Goal: Information Seeking & Learning: Learn about a topic

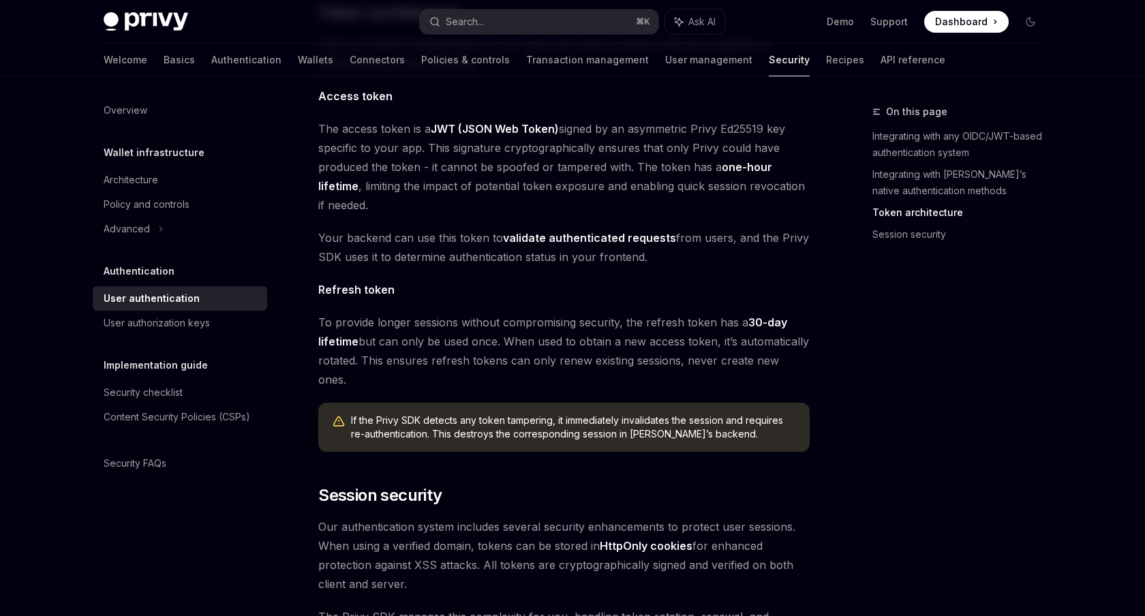
scroll to position [1072, 0]
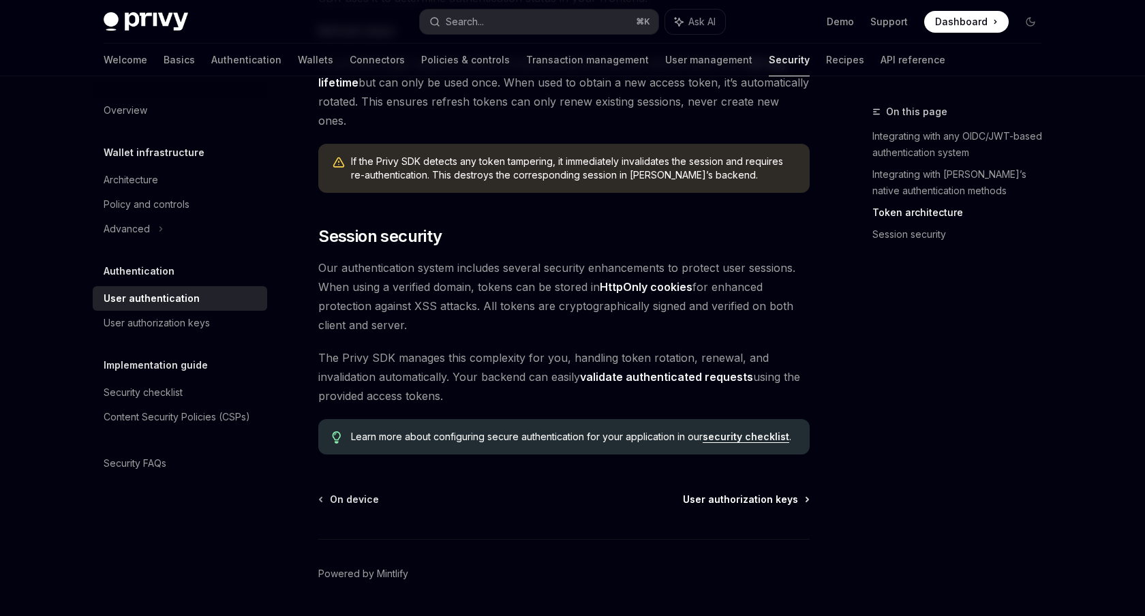
click at [751, 493] on span "User authorization keys" at bounding box center [740, 500] width 115 height 14
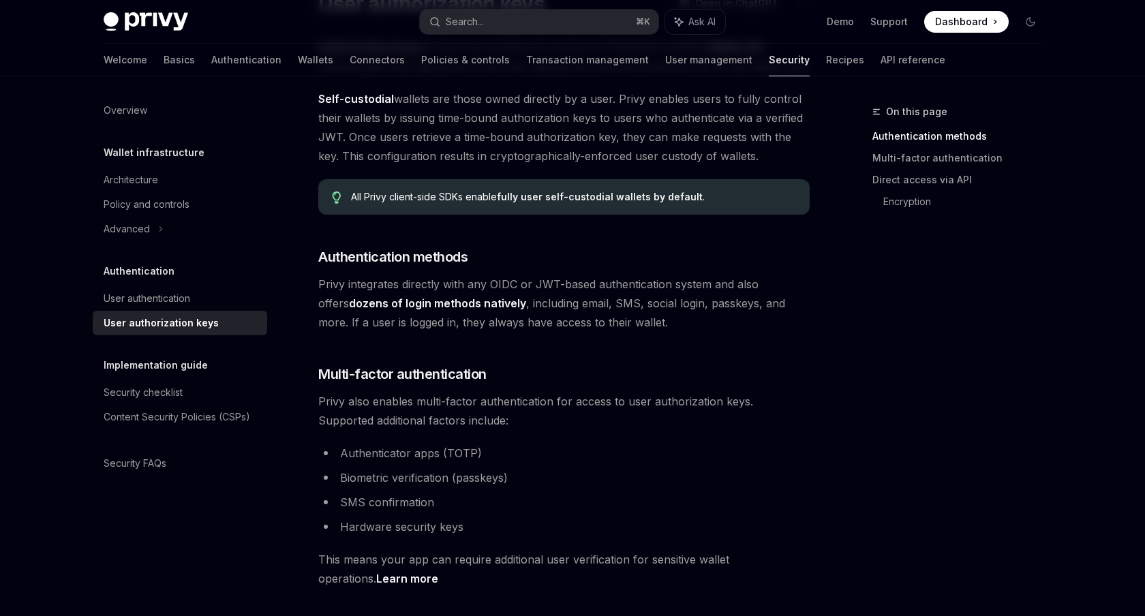
scroll to position [133, 0]
click at [551, 200] on strong "fully user self-custodial wallets by default" at bounding box center [600, 198] width 206 height 12
click at [567, 202] on strong "fully user self-custodial wallets by default" at bounding box center [600, 198] width 206 height 12
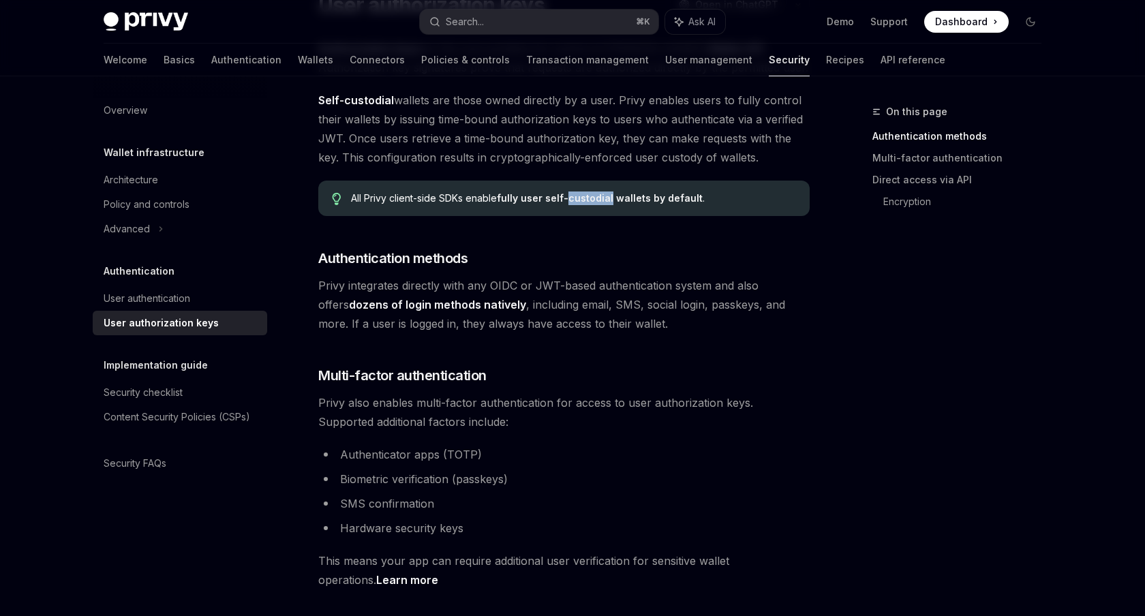
click at [567, 202] on strong "fully user self-custodial wallets by default" at bounding box center [600, 198] width 206 height 12
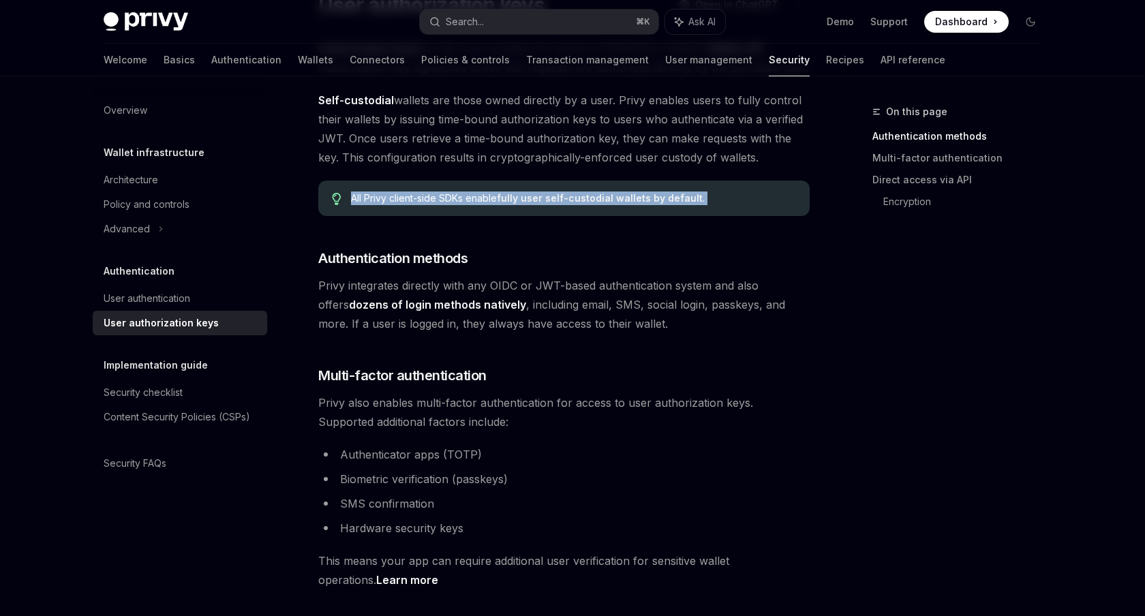
click at [558, 205] on div at bounding box center [558, 205] width 0 height 0
type textarea "*"
click at [556, 160] on span "Self-custodial wallets are those owned directly by a user. Privy enables users …" at bounding box center [564, 129] width 492 height 76
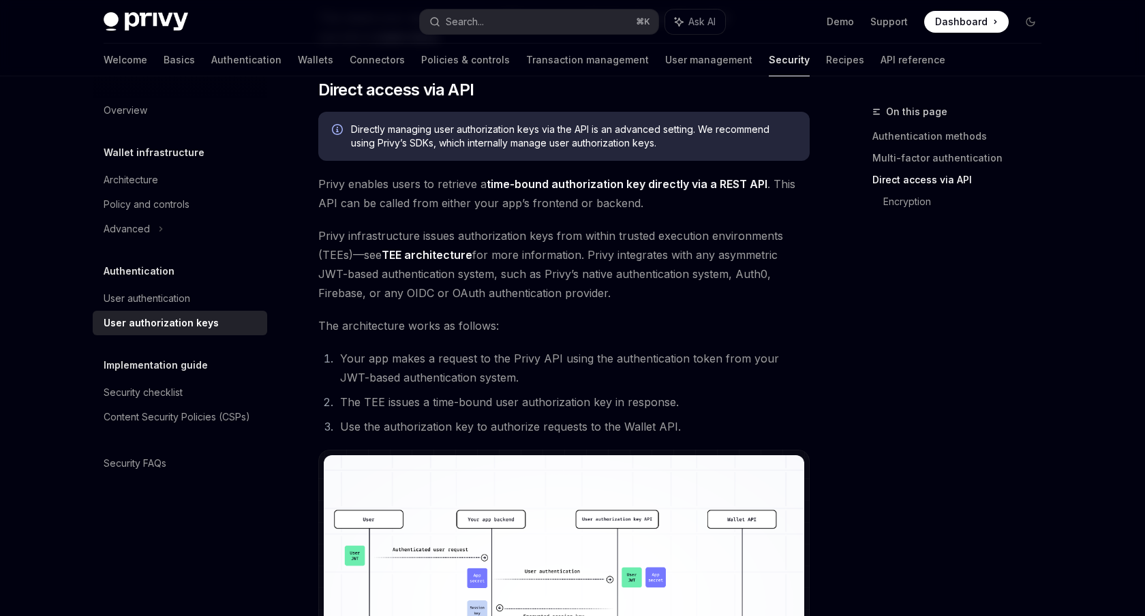
scroll to position [687, 0]
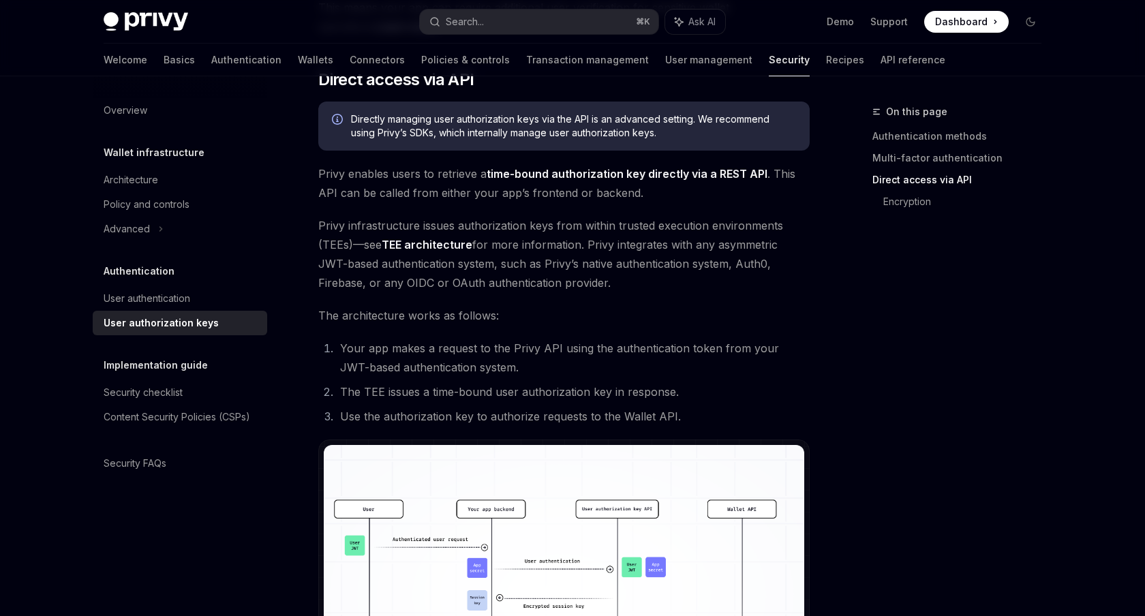
click at [631, 247] on span "Privy infrastructure issues authorization keys from within trusted execution en…" at bounding box center [564, 254] width 492 height 76
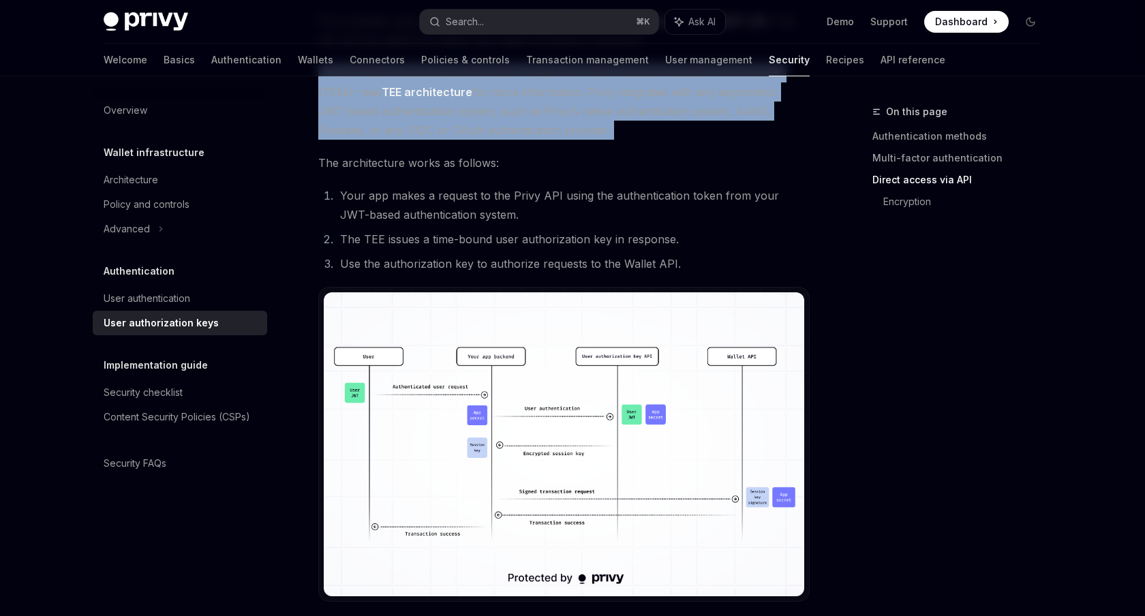
scroll to position [903, 0]
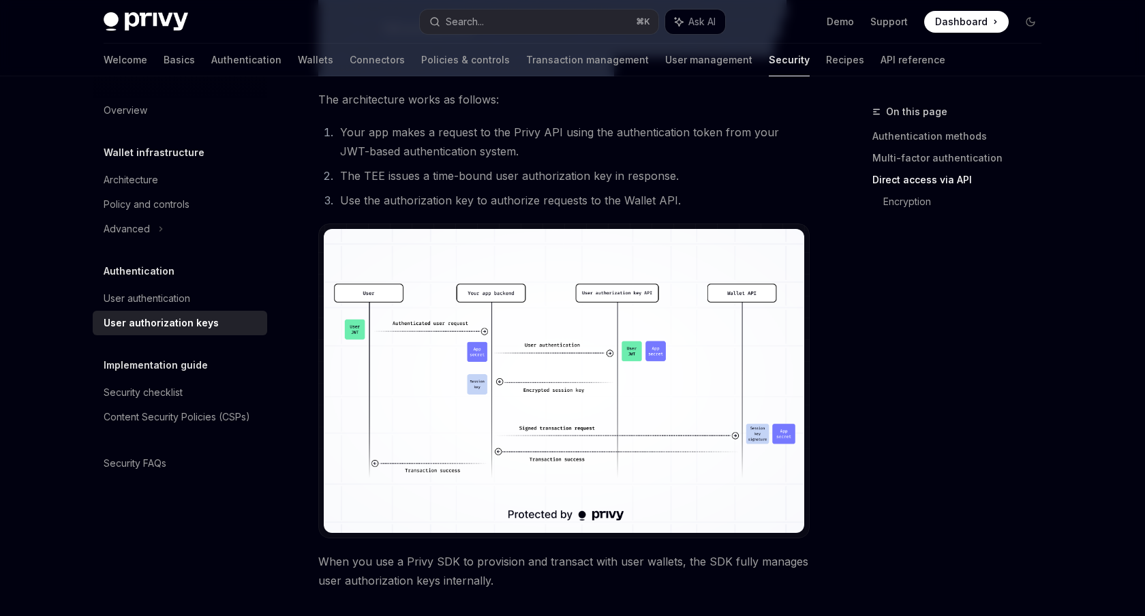
click at [524, 344] on img at bounding box center [564, 381] width 481 height 304
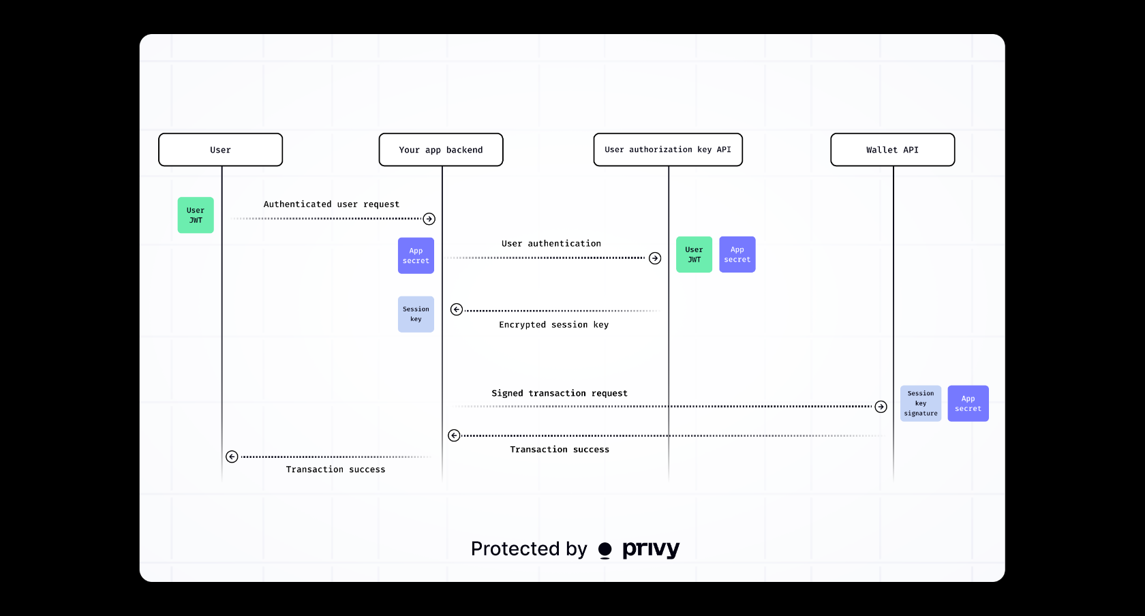
click at [520, 30] on div at bounding box center [572, 308] width 1145 height 616
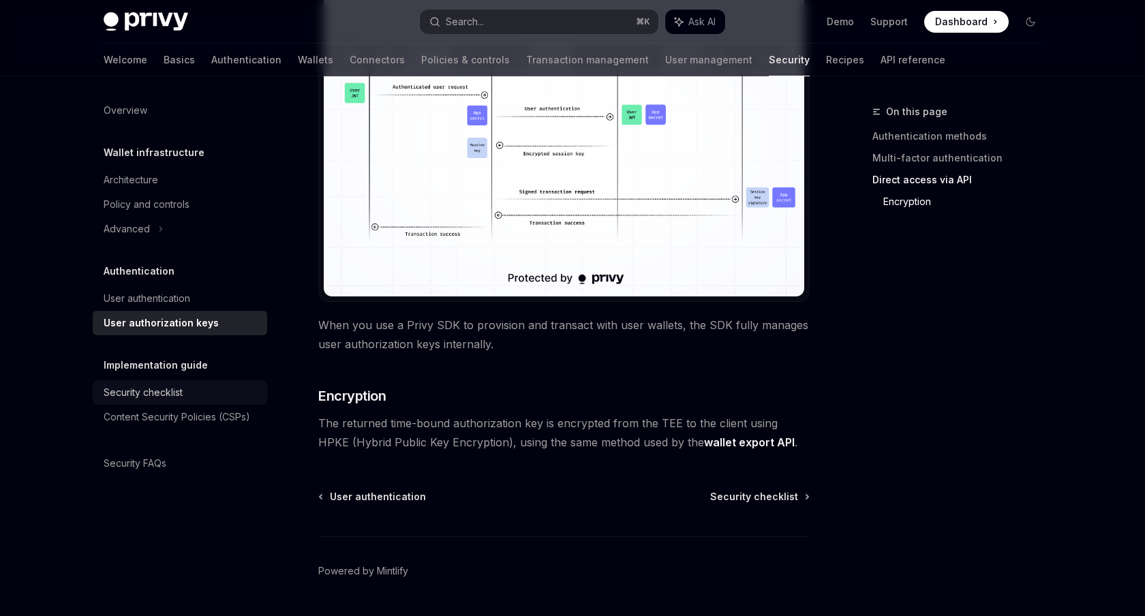
scroll to position [1177, 0]
